Goal: Information Seeking & Learning: Check status

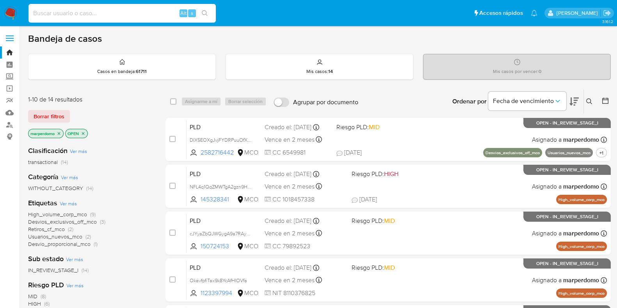
click at [150, 9] on input at bounding box center [122, 13] width 187 height 10
paste input "Kqkfc6Dv299boo1YXqfnIAdS"
type input "Kqkfc6Dv299boo1YXqfnIAdS"
click at [7, 50] on link "Bandeja" at bounding box center [46, 52] width 93 height 12
click at [589, 99] on icon at bounding box center [590, 101] width 6 height 6
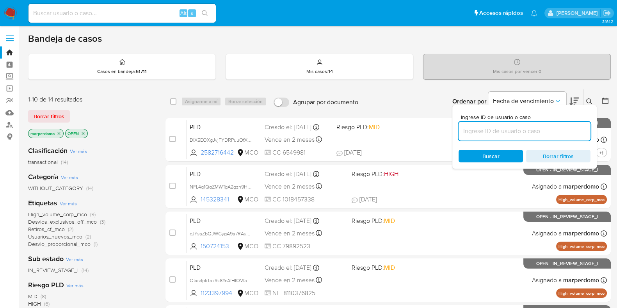
click at [483, 131] on input at bounding box center [525, 131] width 132 height 10
type input "Kqkfc6Dv299boo1YXqfnIAdS"
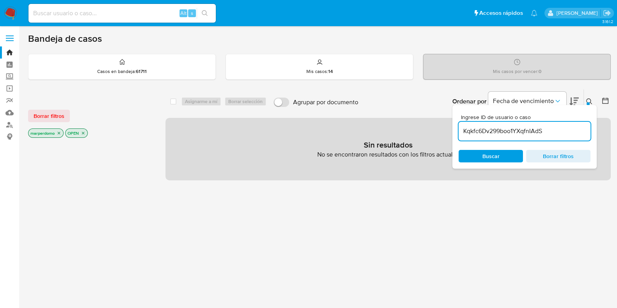
click at [83, 131] on icon "close-filter" at bounding box center [83, 133] width 5 height 5
click at [57, 132] on icon "close-filter" at bounding box center [59, 133] width 5 height 5
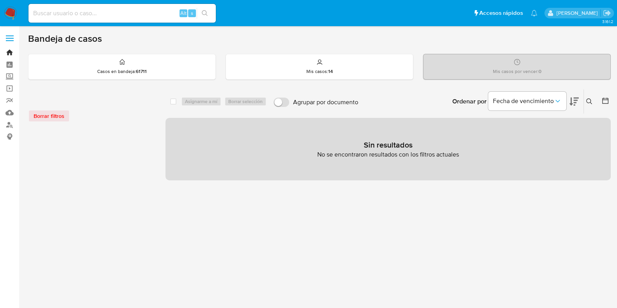
click at [12, 52] on link "Bandeja" at bounding box center [46, 52] width 93 height 12
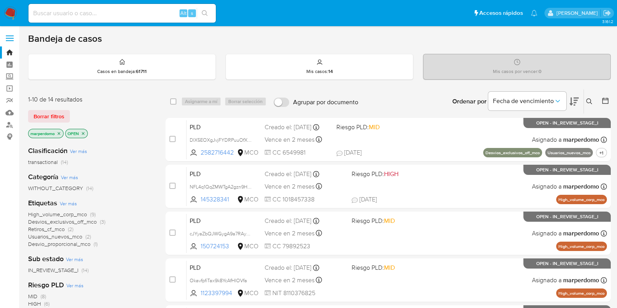
click at [61, 132] on icon "close-filter" at bounding box center [59, 133] width 5 height 5
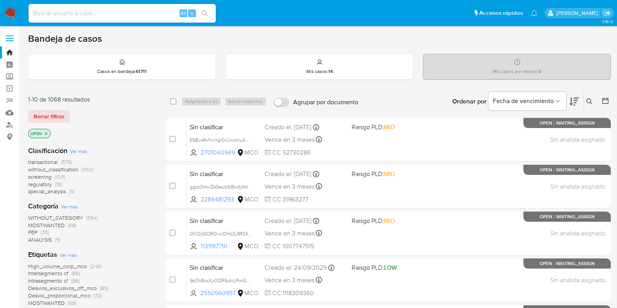
click at [588, 101] on icon at bounding box center [590, 101] width 6 height 6
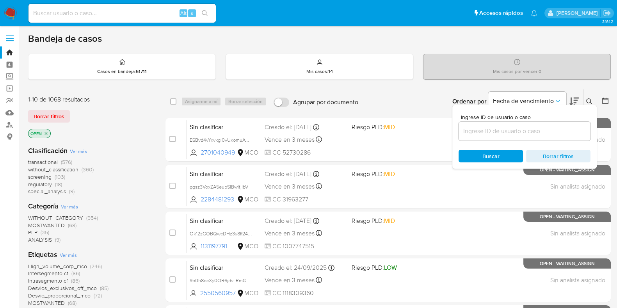
click at [478, 132] on input at bounding box center [525, 131] width 132 height 10
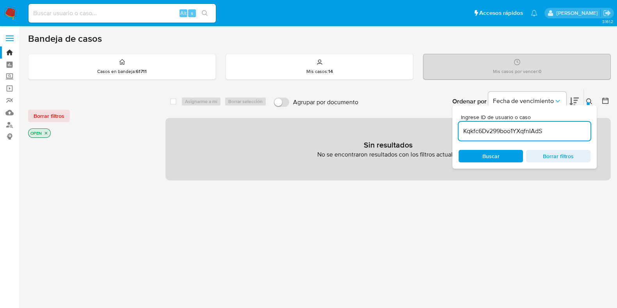
click at [553, 131] on input "Kqkfc6Dv299boo1YXqfnIAdS" at bounding box center [525, 131] width 132 height 10
click at [520, 129] on input "Kqkfc6Dv299boo1YXqfnIAdS" at bounding box center [525, 131] width 132 height 10
paste input "TTcn9CyaPgPmWTCYnKXTaYrL"
type input "TTcn9CyaPgPmWTCYnKXTaYrL"
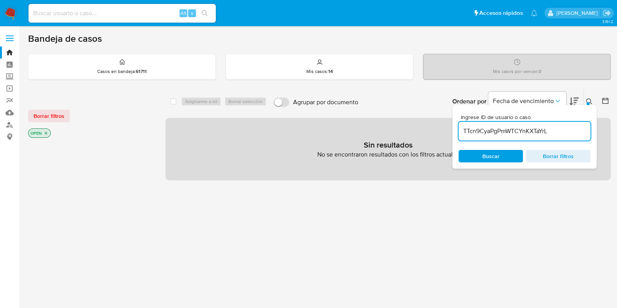
click at [48, 132] on icon "close-filter" at bounding box center [46, 133] width 5 height 5
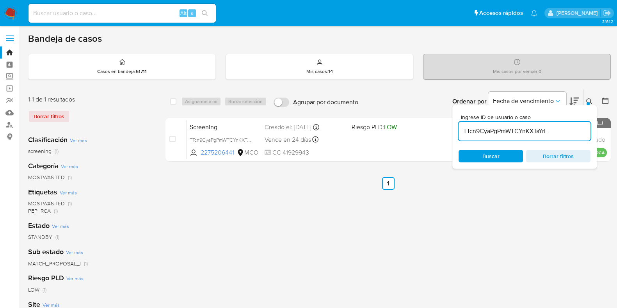
click at [60, 119] on div "Borrar filtros" at bounding box center [90, 116] width 125 height 12
click at [54, 114] on div "Borrar filtros" at bounding box center [90, 116] width 125 height 12
click at [11, 51] on link "Bandeja" at bounding box center [46, 52] width 93 height 12
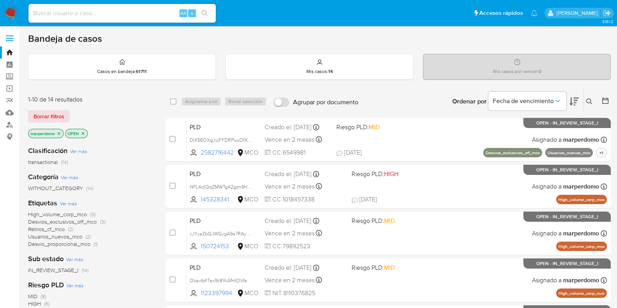
click at [60, 134] on icon "close-filter" at bounding box center [59, 133] width 5 height 5
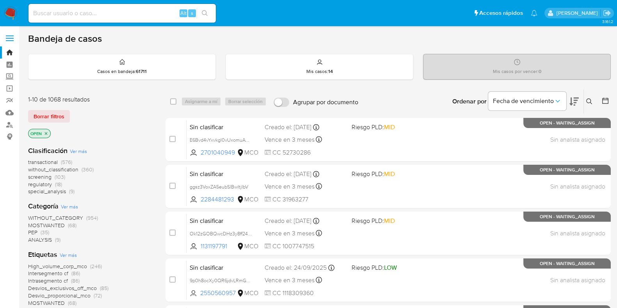
click at [45, 134] on icon "close-filter" at bounding box center [46, 133] width 5 height 5
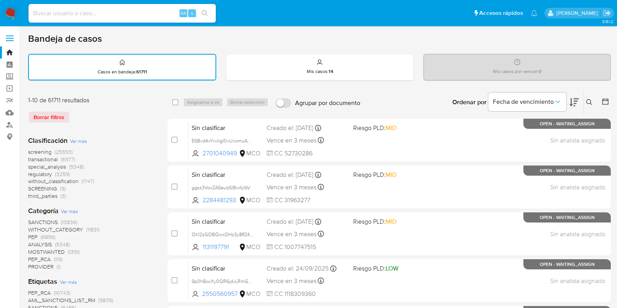
click at [589, 100] on icon at bounding box center [590, 102] width 6 height 6
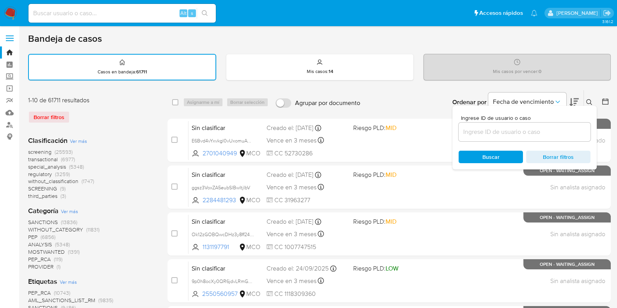
click at [512, 130] on input at bounding box center [525, 132] width 132 height 10
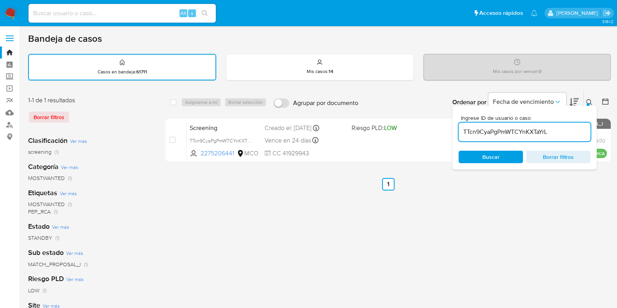
click at [494, 132] on input "TTcn9CyaPgPmWTCYnKXTaYrL" at bounding box center [525, 132] width 132 height 10
paste input "Kqkfc6Dv299boo1YXqfnIAdS"
click at [494, 132] on input "Kqkfc6Dv299boo1YXqfnIAdS" at bounding box center [525, 132] width 132 height 10
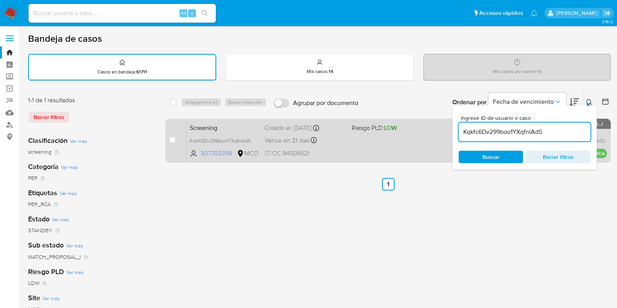
click at [420, 139] on span at bounding box center [392, 140] width 81 height 2
click at [293, 127] on div "Creado el: 20/09/2025 Creado el: 20/09/2025 18:33:16" at bounding box center [305, 128] width 81 height 9
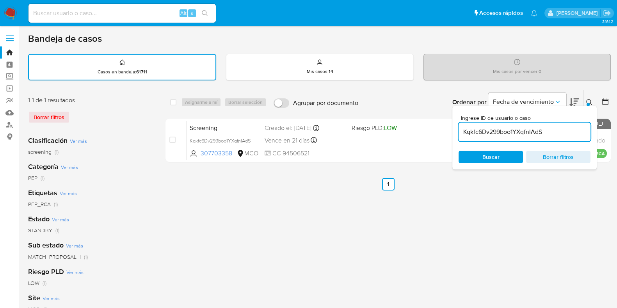
click at [514, 137] on div "Kqkfc6Dv299boo1YXqfnIAdS" at bounding box center [525, 132] width 132 height 19
click at [512, 131] on input "Kqkfc6Dv299boo1YXqfnIAdS" at bounding box center [525, 132] width 132 height 10
paste input "TTcn9CyaPgPmWTCYnKXTaYrL"
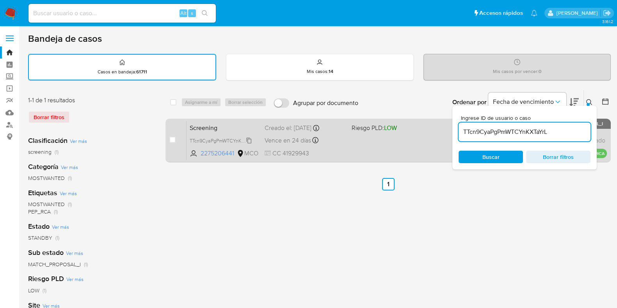
click at [250, 136] on div "TTcn9CyaPgPmWTCYnKXTaYrL" at bounding box center [221, 140] width 62 height 9
click at [218, 153] on span "2275206441" at bounding box center [218, 153] width 35 height 9
click at [223, 144] on div "Screening TTcn9CyaPgPmWTCYnKXTaYrL 2275206441 MCO Riesgo PLD: LOW Creado el: 23…" at bounding box center [397, 140] width 421 height 39
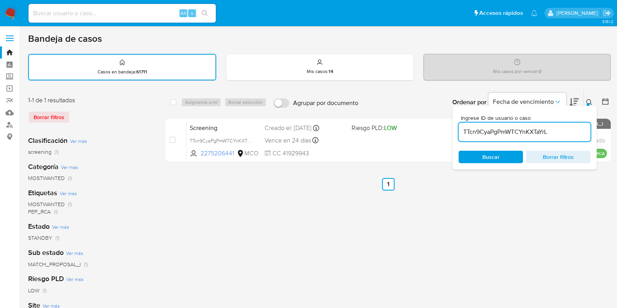
click at [492, 127] on input "TTcn9CyaPgPmWTCYnKXTaYrL" at bounding box center [525, 132] width 132 height 10
paste input "MvD7R5yBfiOpNI7jArXIkePV"
type input "MvD7R5yBfiOpNI7jArXIkePV"
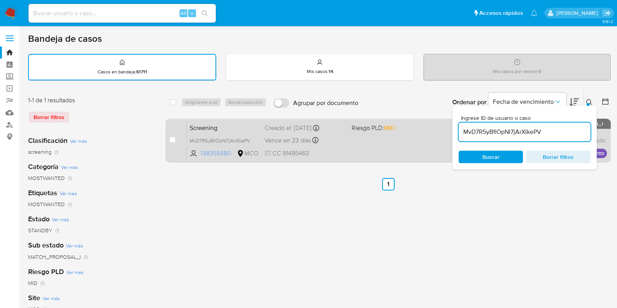
click at [211, 149] on span "138355480" at bounding box center [218, 153] width 35 height 9
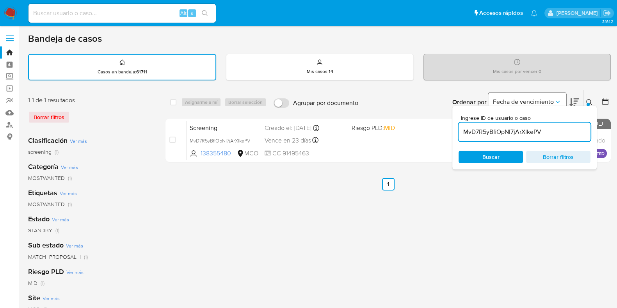
click at [508, 102] on span "Fecha de vencimiento" at bounding box center [523, 102] width 61 height 8
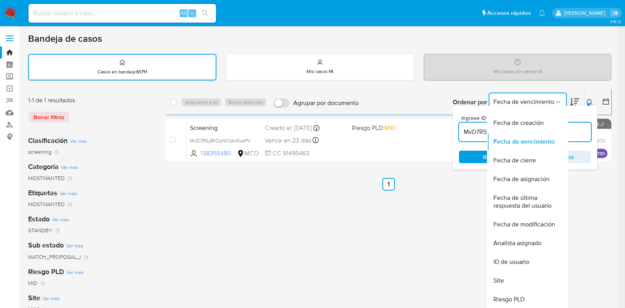
click at [461, 126] on div "MvD7R5yBfiOpNI7jArXIkePV" at bounding box center [525, 132] width 132 height 19
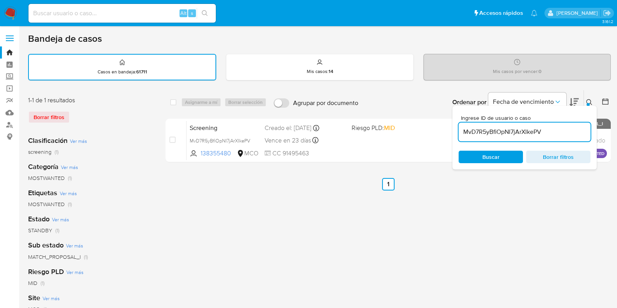
click at [461, 126] on div "MvD7R5yBfiOpNI7jArXIkePV" at bounding box center [525, 132] width 132 height 19
click at [478, 130] on input "MvD7R5yBfiOpNI7jArXIkePV" at bounding box center [525, 132] width 132 height 10
click at [505, 157] on span "Buscar" at bounding box center [491, 157] width 54 height 11
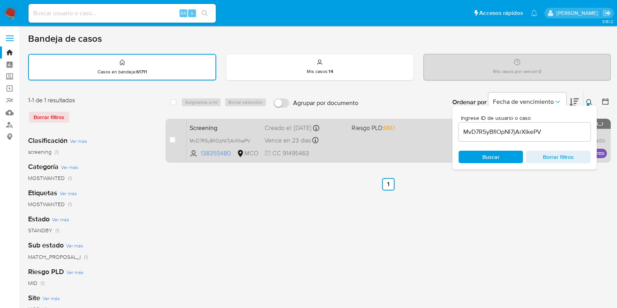
click at [209, 126] on span "Screening" at bounding box center [224, 127] width 69 height 10
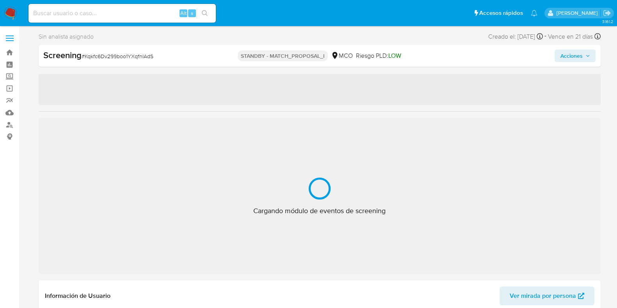
scroll to position [367, 0]
select select "10"
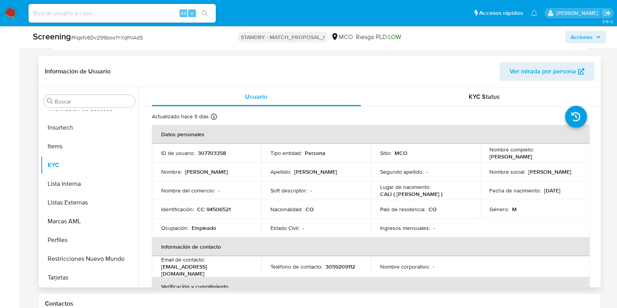
scroll to position [341, 0]
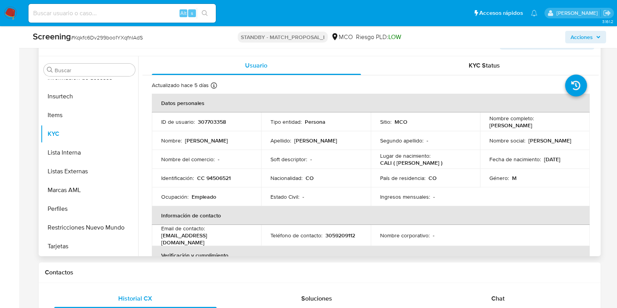
click at [211, 121] on p "307703358" at bounding box center [212, 121] width 28 height 7
copy p "307703358"
click at [206, 122] on p "307703358" at bounding box center [212, 121] width 28 height 7
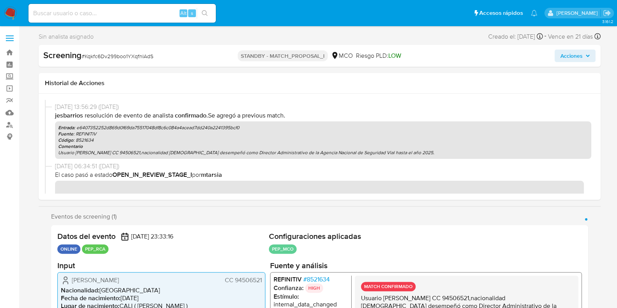
scroll to position [223, 0]
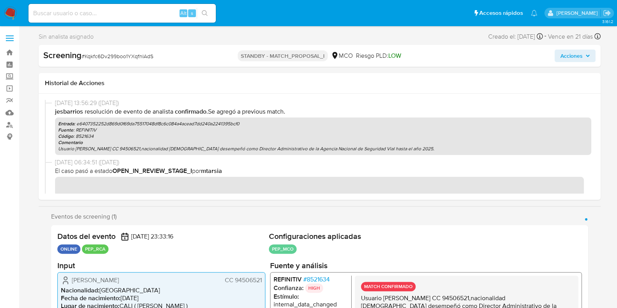
drag, startPoint x: 55, startPoint y: 188, endPoint x: 111, endPoint y: 162, distance: 61.7
click at [111, 162] on span "23/09/2025 06:34:51 (hace 6 días)" at bounding box center [323, 162] width 537 height 9
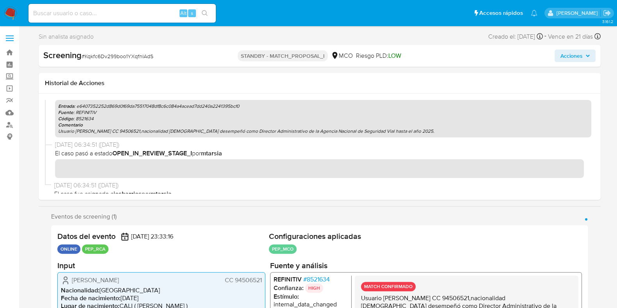
scroll to position [248, 0]
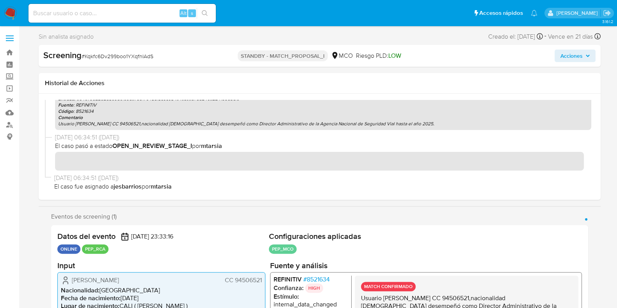
drag, startPoint x: 55, startPoint y: 175, endPoint x: 111, endPoint y: 176, distance: 56.6
click at [111, 176] on span "23/09/2025 06:34:51 (hace 6 días)" at bounding box center [322, 178] width 537 height 9
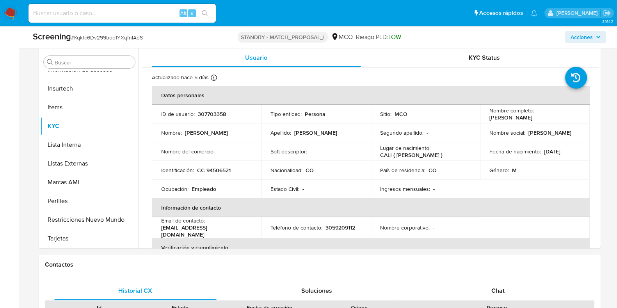
scroll to position [439, 0]
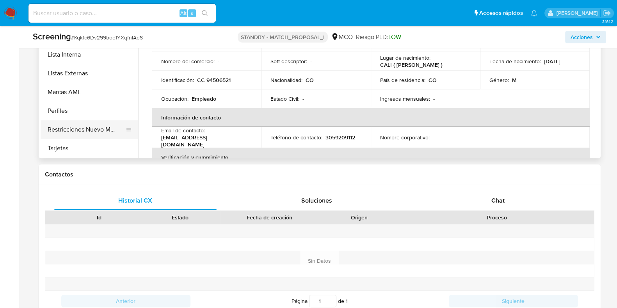
click at [98, 128] on button "Restricciones Nuevo Mundo" at bounding box center [86, 129] width 91 height 19
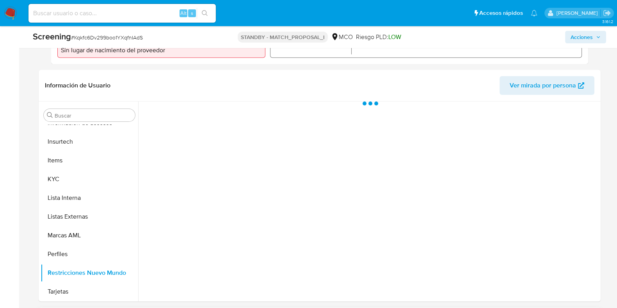
scroll to position [293, 0]
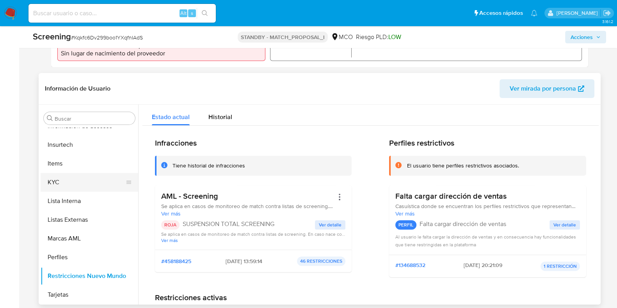
click at [82, 182] on button "KYC" at bounding box center [86, 182] width 91 height 19
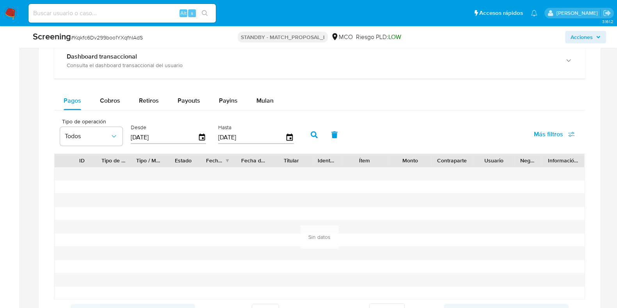
scroll to position [830, 0]
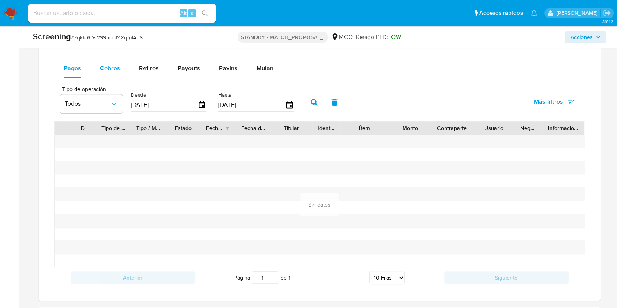
click at [108, 75] on div "Cobros" at bounding box center [110, 68] width 20 height 19
select select "10"
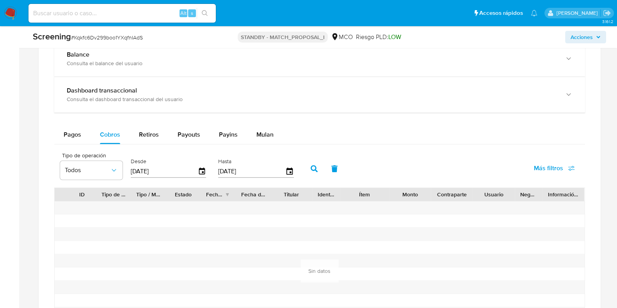
scroll to position [683, 0]
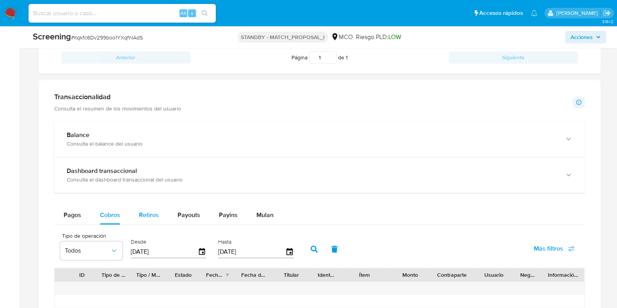
click at [153, 218] on div "Retiros" at bounding box center [149, 215] width 20 height 19
select select "10"
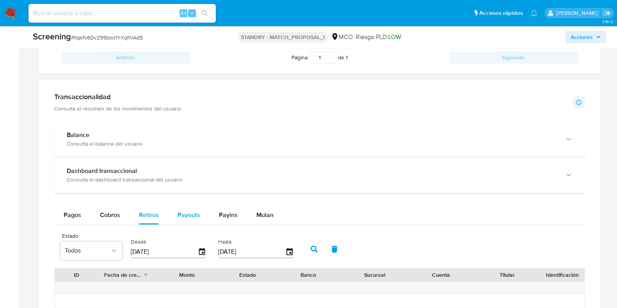
click at [178, 212] on span "Payouts" at bounding box center [189, 214] width 23 height 9
select select "10"
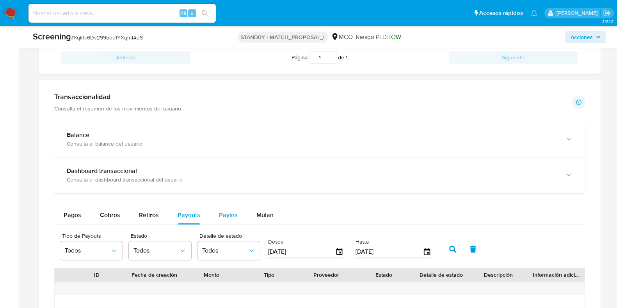
click at [217, 210] on button "Payins" at bounding box center [228, 215] width 37 height 19
select select "10"
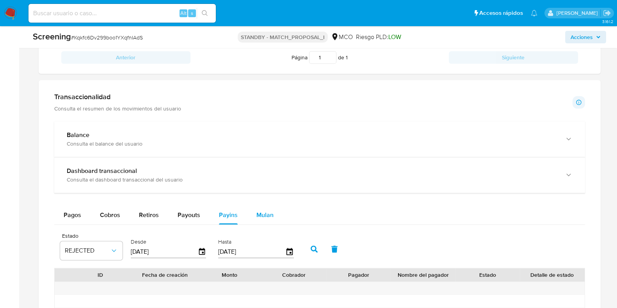
click at [257, 210] on span "Mulan" at bounding box center [265, 214] width 17 height 9
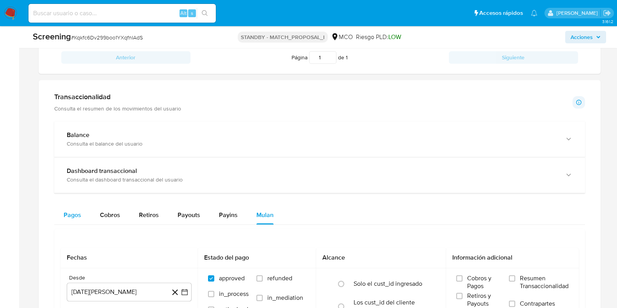
click at [77, 212] on span "Pagos" at bounding box center [73, 214] width 18 height 9
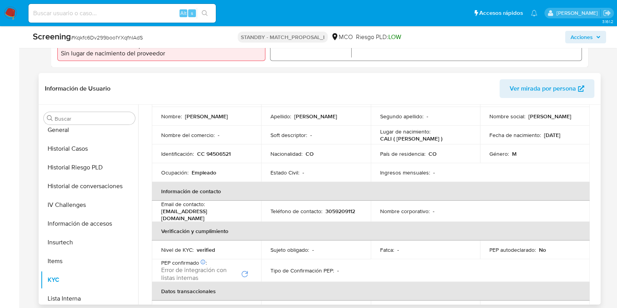
scroll to position [0, 0]
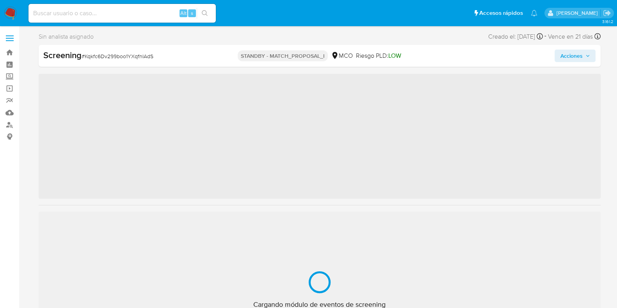
scroll to position [299, 0]
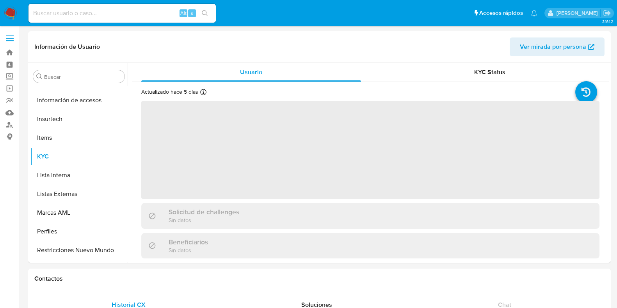
scroll to position [367, 0]
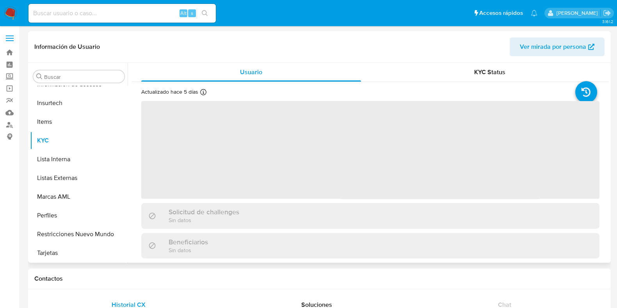
select select "10"
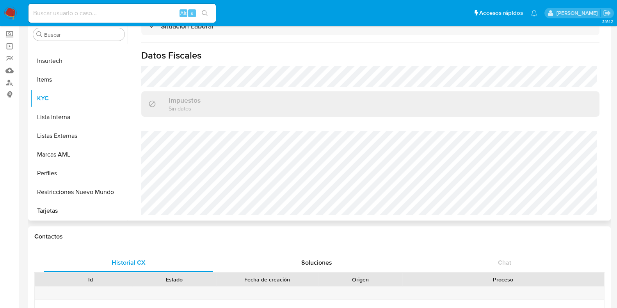
scroll to position [0, 0]
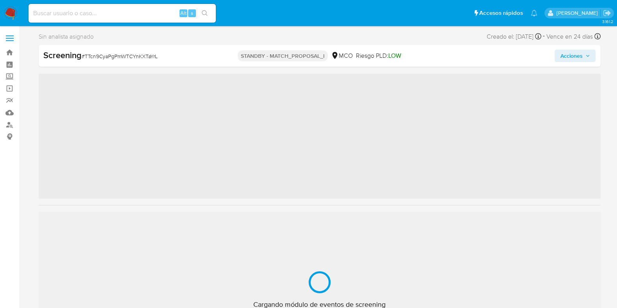
scroll to position [367, 0]
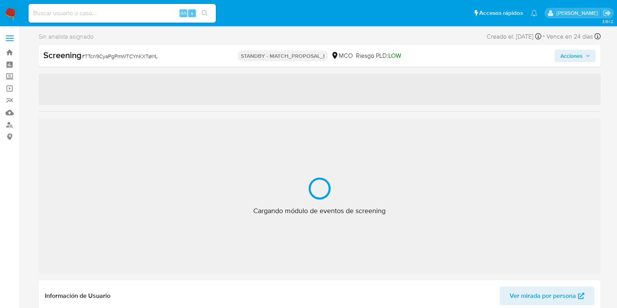
select select "10"
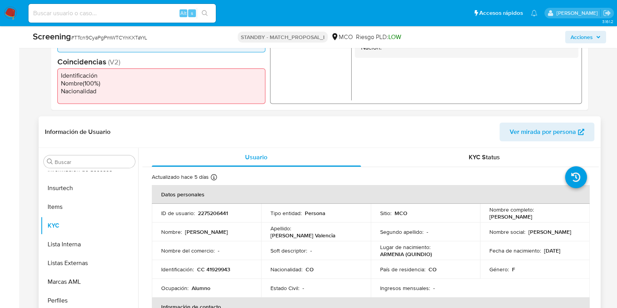
scroll to position [293, 0]
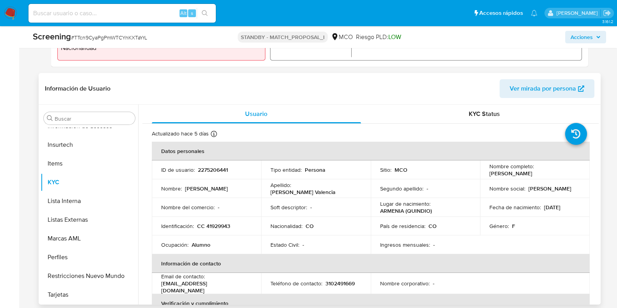
click at [209, 167] on p "2275206441" at bounding box center [213, 169] width 30 height 7
copy p "2275206441"
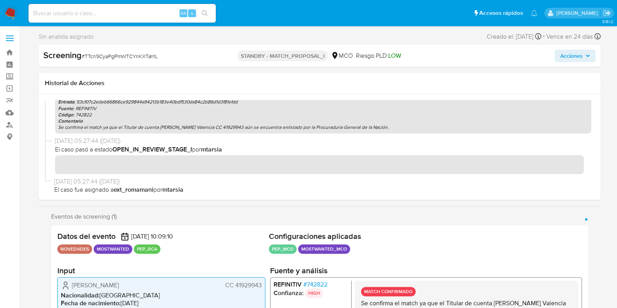
scroll to position [333, 0]
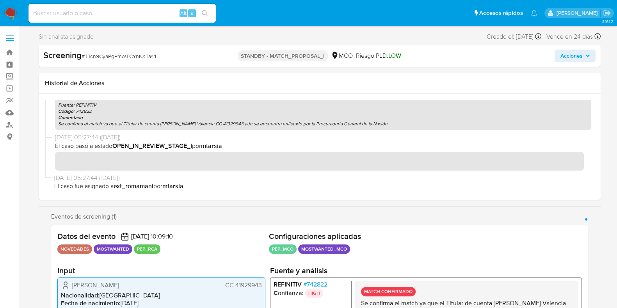
drag, startPoint x: 54, startPoint y: 175, endPoint x: 112, endPoint y: 176, distance: 57.4
click at [112, 176] on span "[DATE] 05:27:44 ([DATE])" at bounding box center [322, 178] width 537 height 9
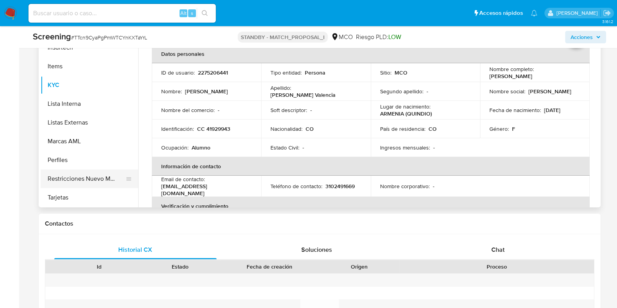
scroll to position [341, 0]
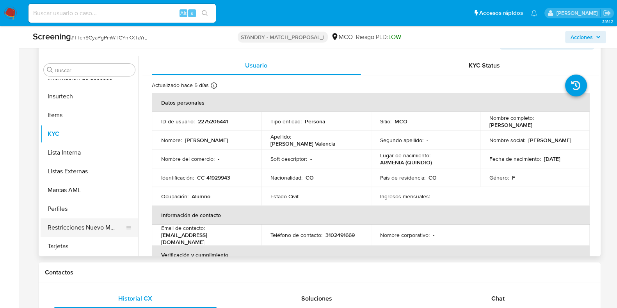
click at [82, 224] on button "Restricciones Nuevo Mundo" at bounding box center [86, 227] width 91 height 19
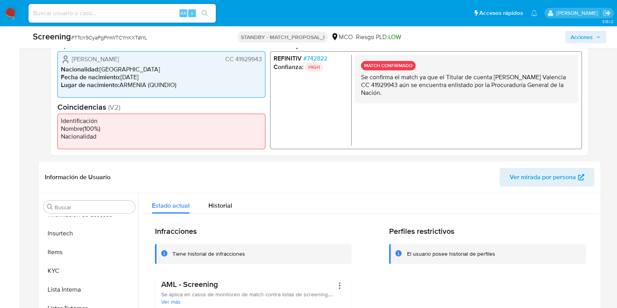
scroll to position [195, 0]
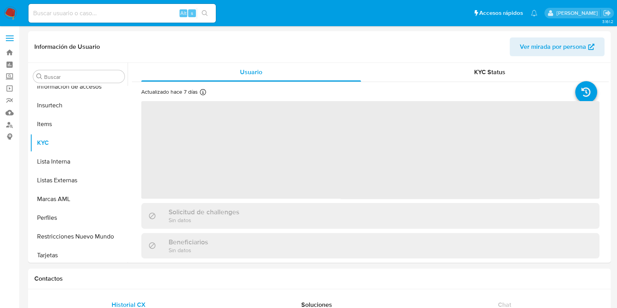
scroll to position [367, 0]
select select "10"
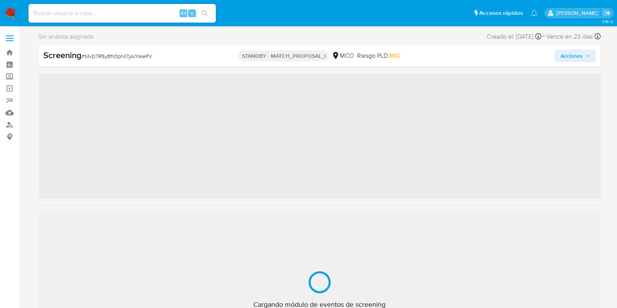
scroll to position [367, 0]
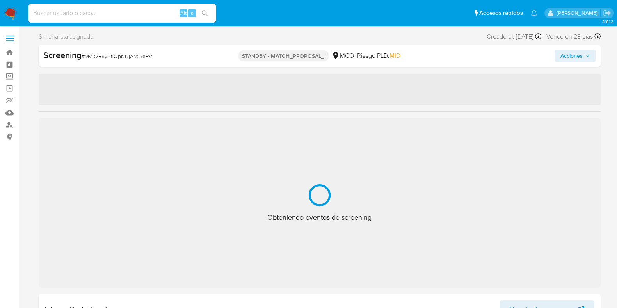
select select "10"
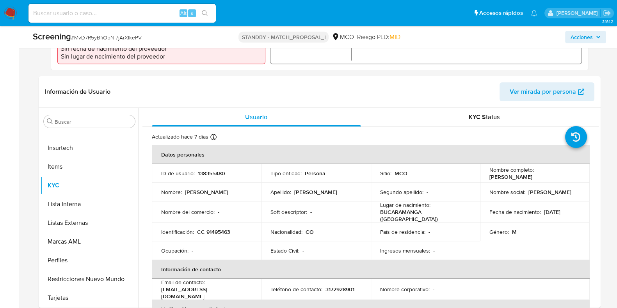
scroll to position [293, 0]
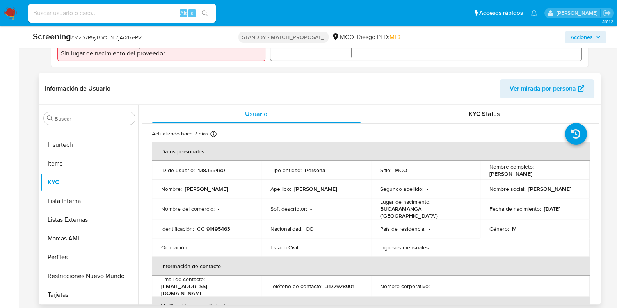
click at [211, 169] on p "138355480" at bounding box center [211, 170] width 27 height 7
copy p "138355480"
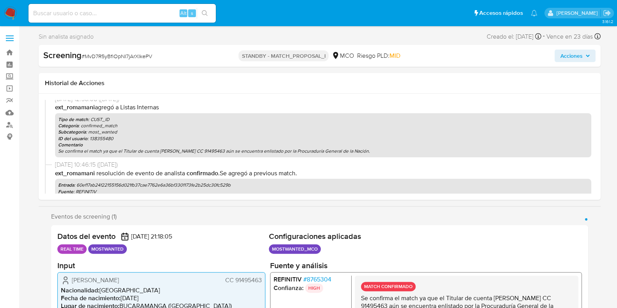
scroll to position [240, 0]
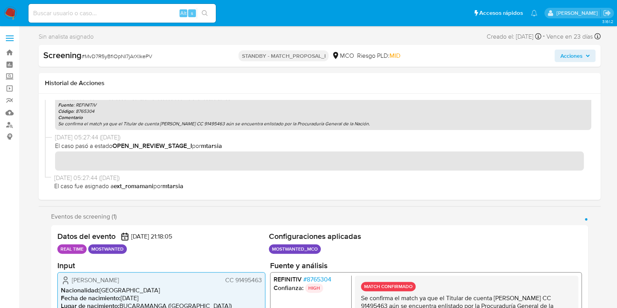
drag, startPoint x: 54, startPoint y: 176, endPoint x: 114, endPoint y: 178, distance: 60.6
click at [114, 178] on div "[DATE] 05:27:44 ([DATE]) El caso fue asignado a ext_romamani por mtarsia" at bounding box center [320, 184] width 550 height 20
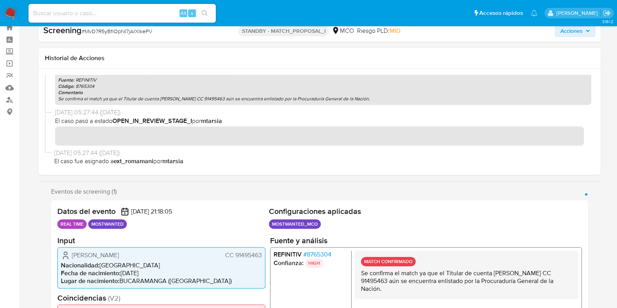
scroll to position [97, 0]
